Goal: Find specific page/section: Find specific page/section

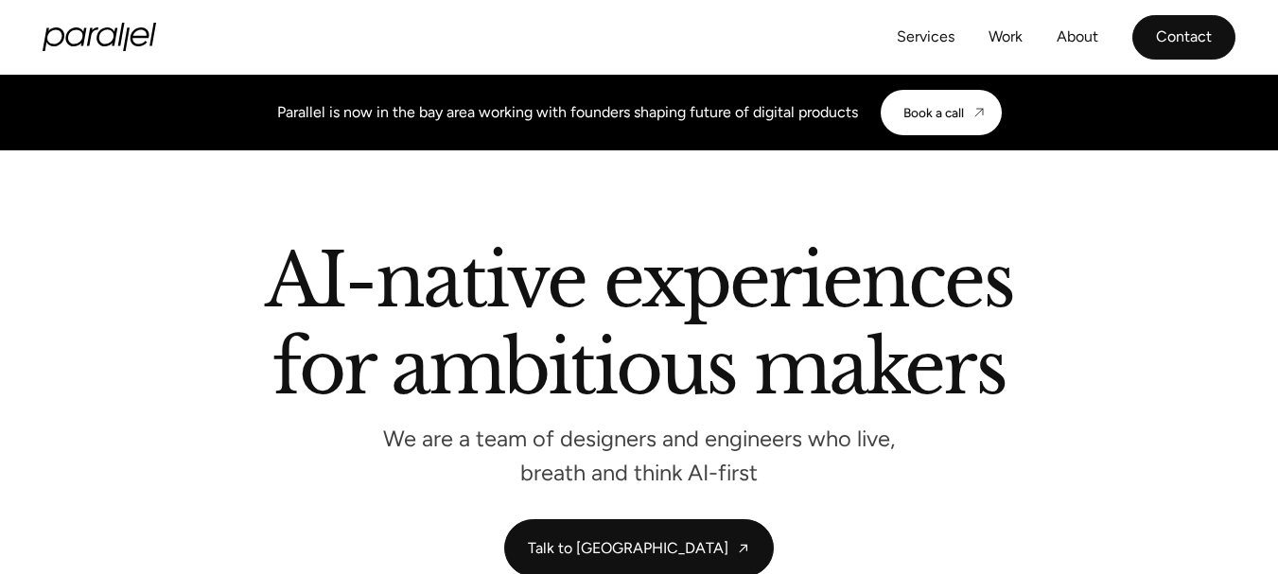
click at [1160, 49] on link "Contact" at bounding box center [1184, 37] width 103 height 44
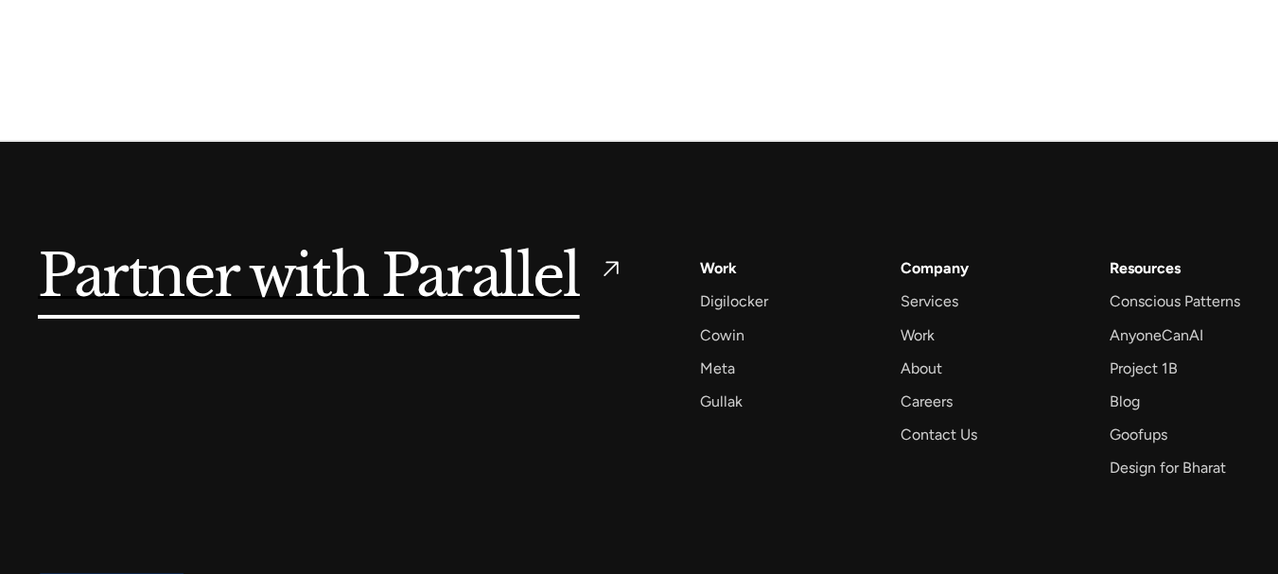
scroll to position [3170, 0]
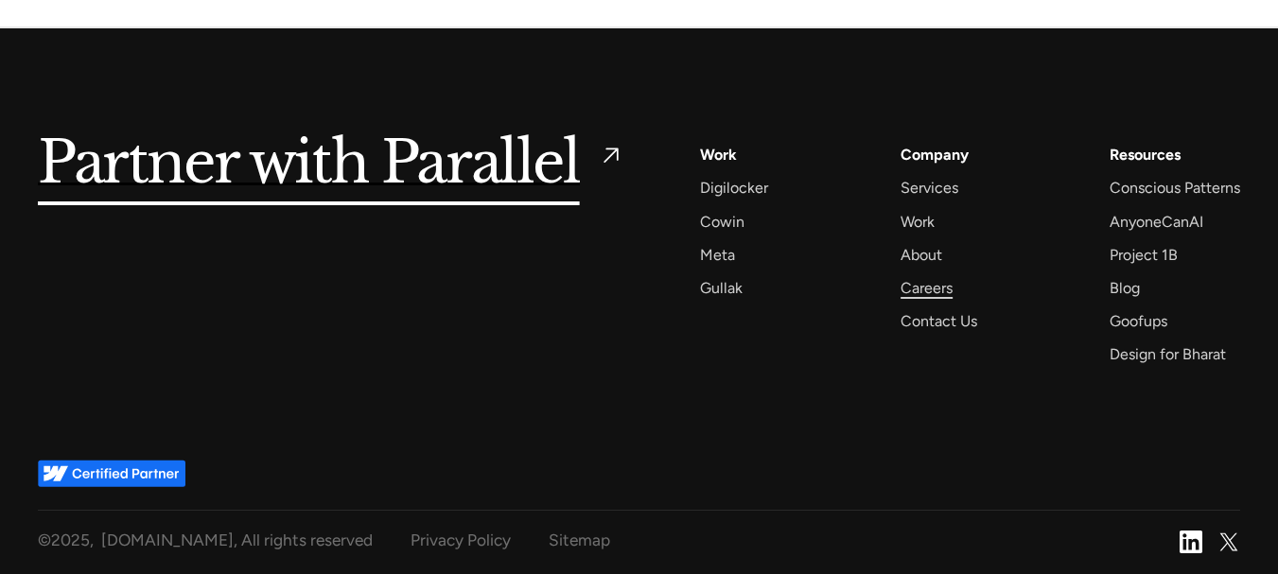
click at [926, 286] on div "Careers" at bounding box center [927, 288] width 52 height 26
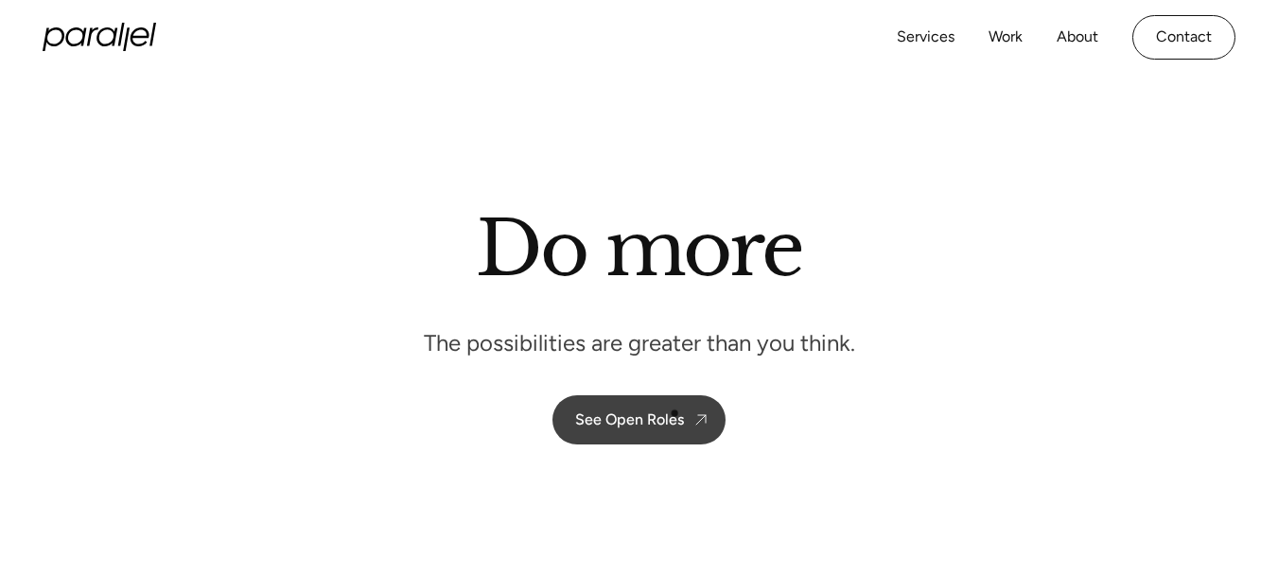
click at [675, 413] on div "See Open Roles" at bounding box center [629, 420] width 109 height 18
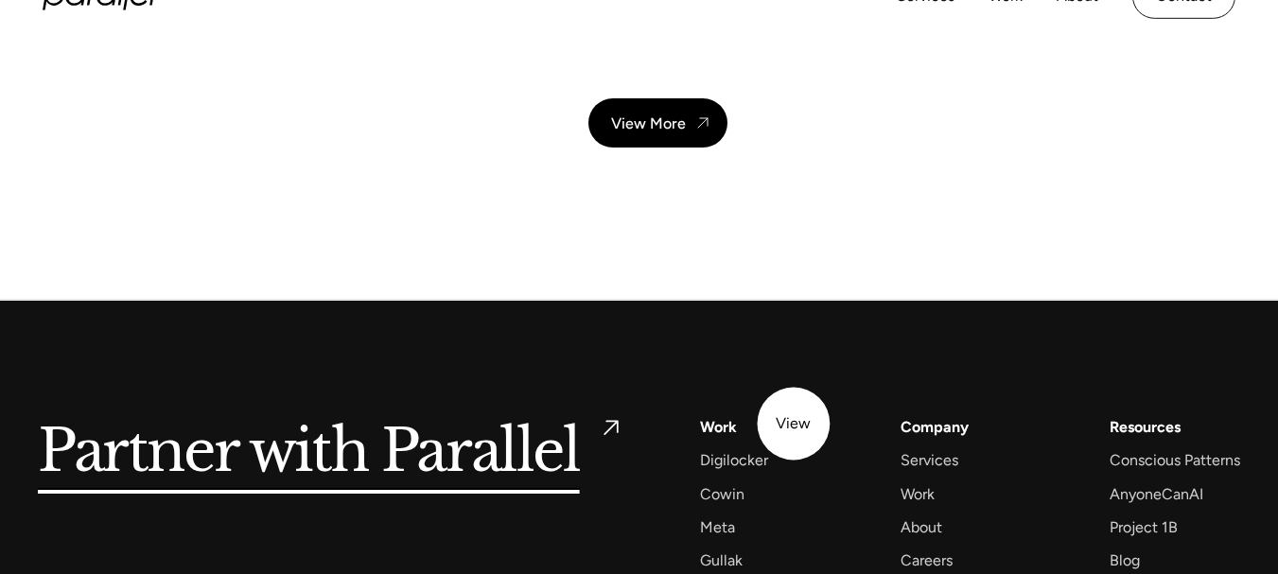
scroll to position [6928, 0]
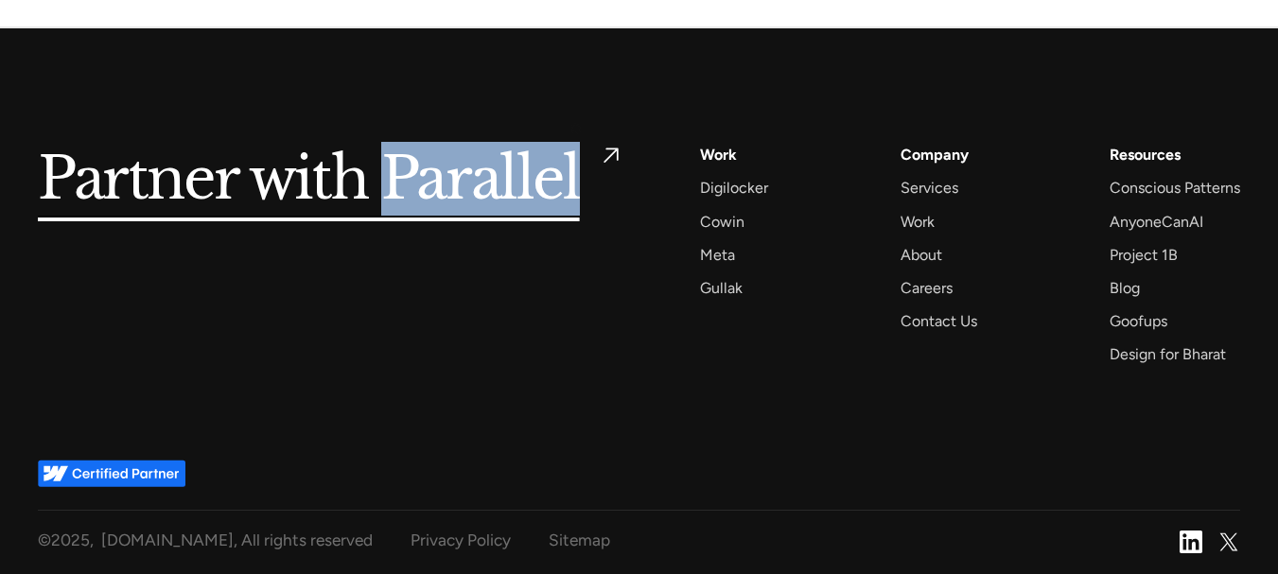
drag, startPoint x: 384, startPoint y: 140, endPoint x: 576, endPoint y: 129, distance: 192.4
click at [576, 129] on div "Partner with Parallel Services AI Design Sprint Design Sprint UX Design ProdUX …" at bounding box center [639, 243] width 1203 height 430
copy h5 "Parallel"
